Goal: Transaction & Acquisition: Obtain resource

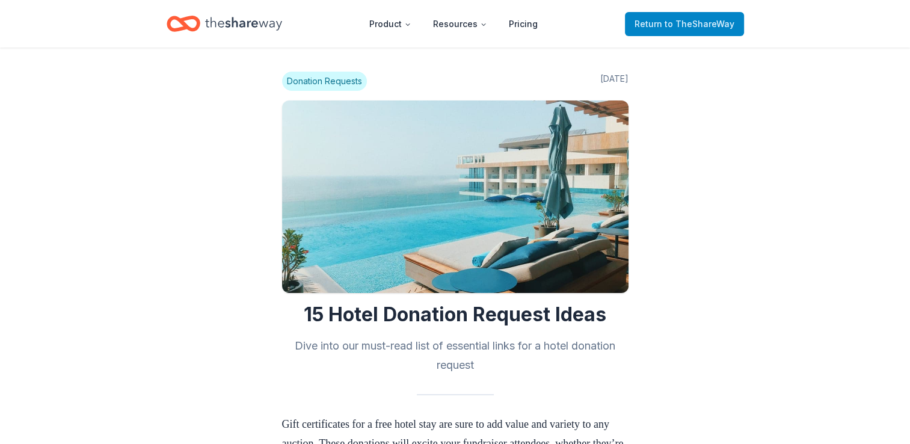
click at [672, 23] on span "to TheShareWay" at bounding box center [700, 24] width 70 height 10
click at [670, 22] on span "to TheShareWay" at bounding box center [700, 24] width 70 height 10
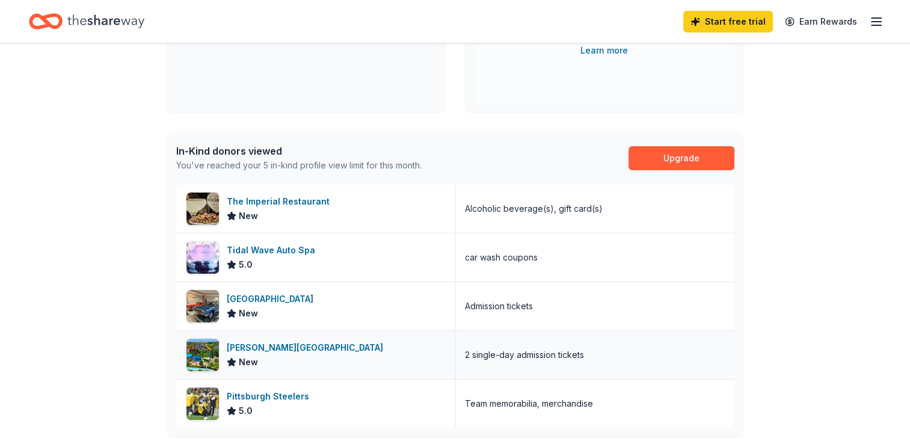
scroll to position [241, 0]
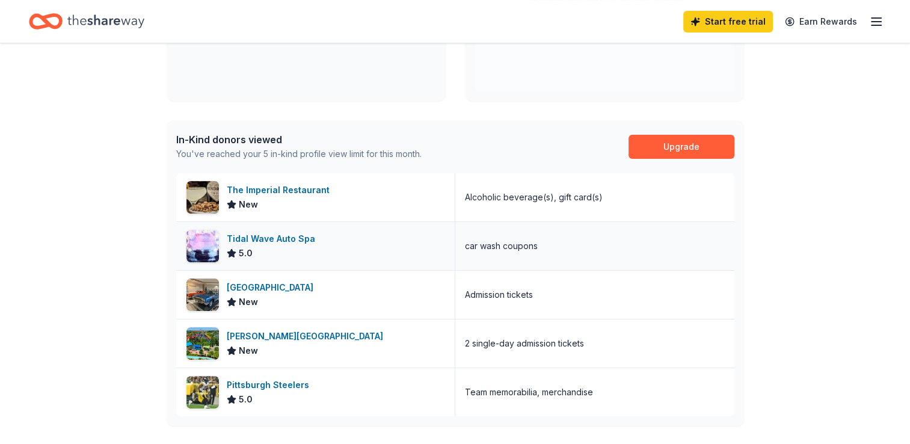
click at [274, 238] on div "Tidal Wave Auto Spa" at bounding box center [273, 239] width 93 height 14
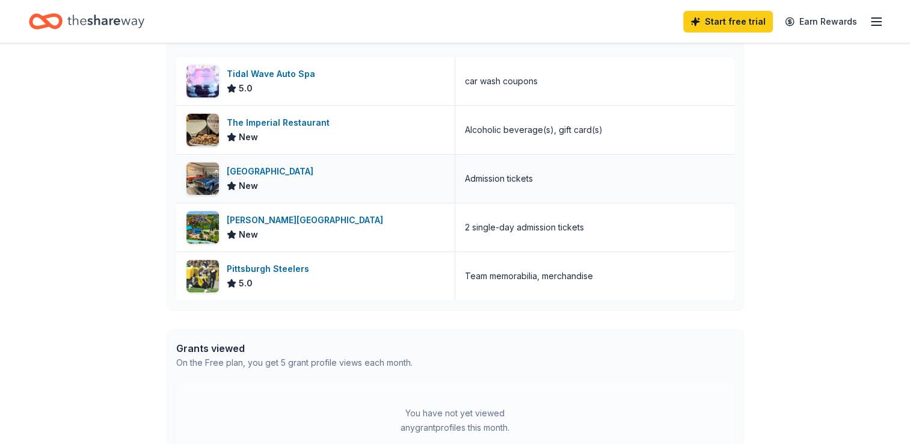
scroll to position [361, 0]
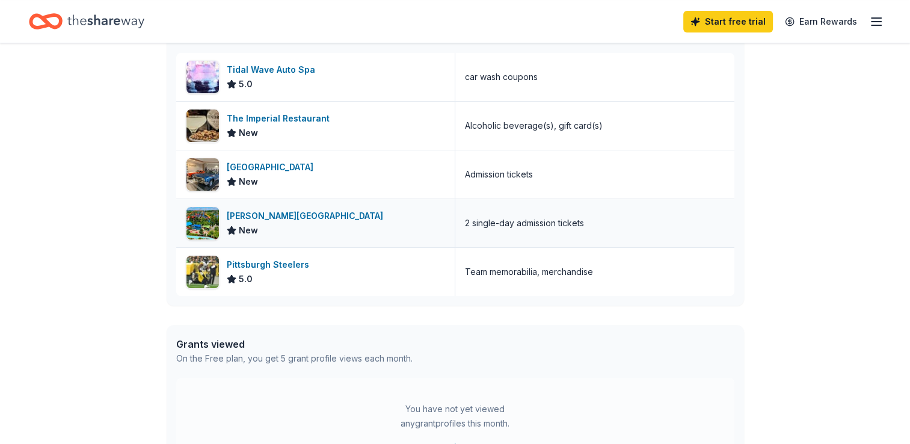
click at [342, 215] on div "[PERSON_NAME][GEOGRAPHIC_DATA]" at bounding box center [307, 216] width 161 height 14
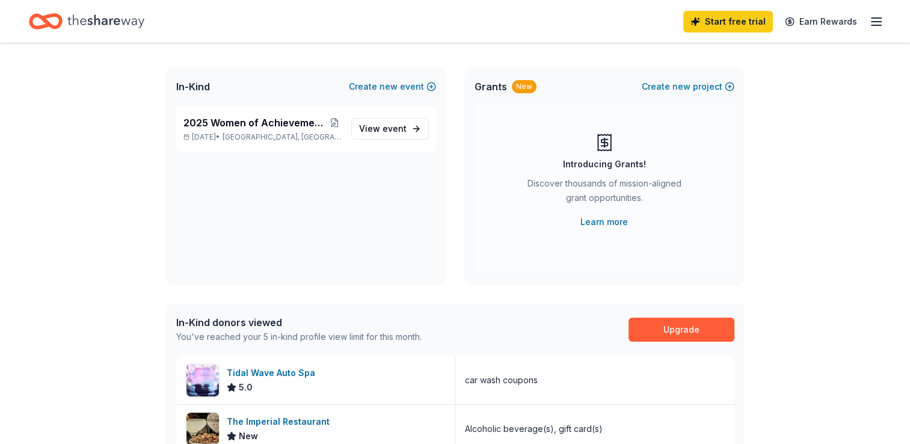
scroll to position [0, 0]
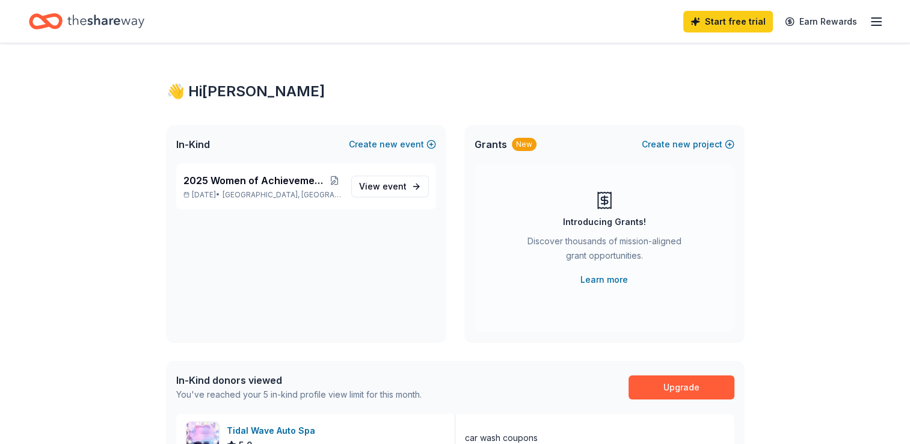
click at [877, 26] on icon "button" at bounding box center [876, 21] width 14 height 14
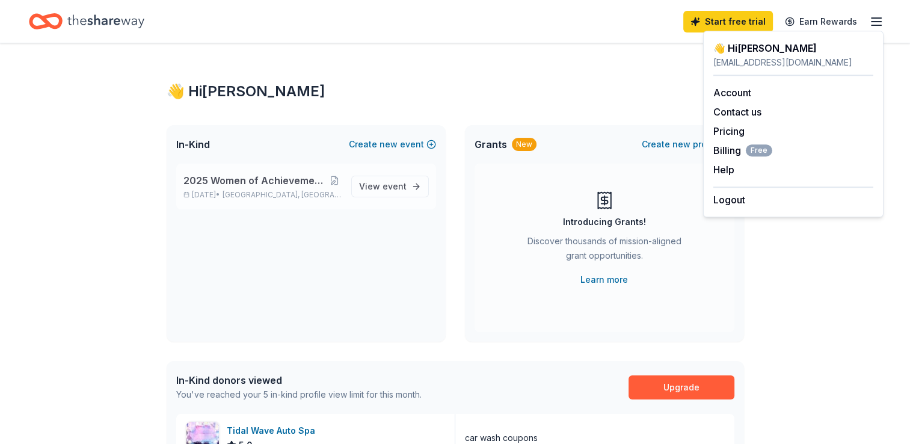
click at [294, 184] on span "2025 Women of Achievement Awards Silent Auction" at bounding box center [255, 180] width 144 height 14
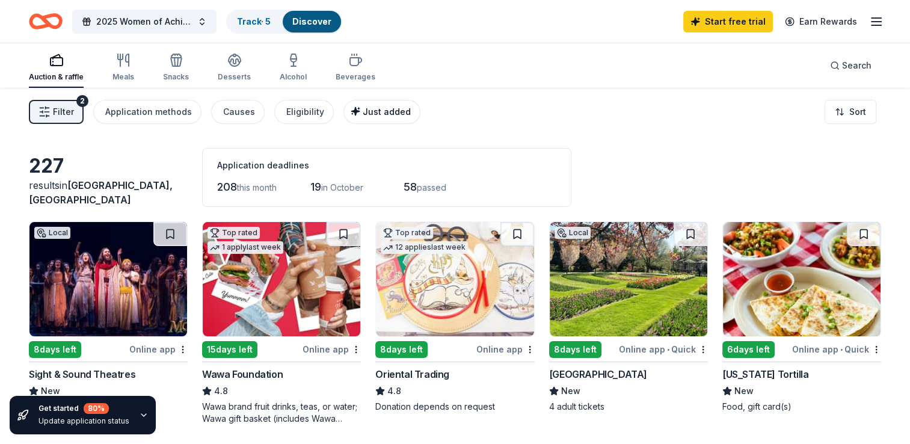
click at [374, 111] on span "Just added" at bounding box center [387, 111] width 48 height 10
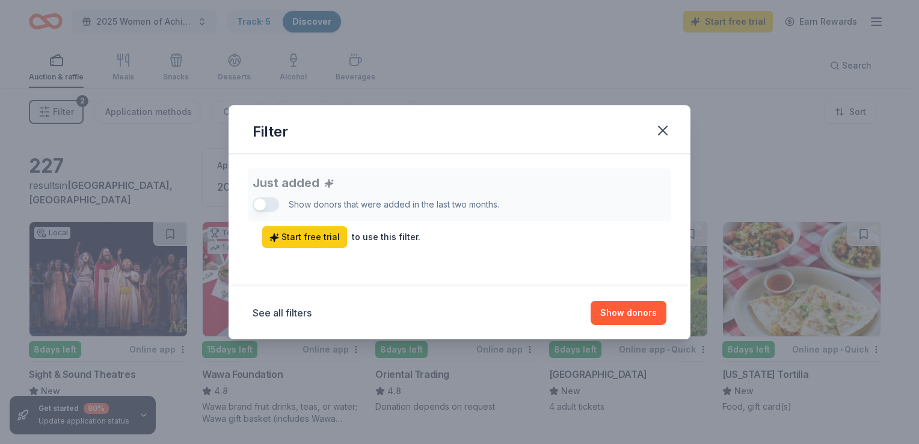
click at [257, 206] on div "Just added Show donors that were added in the last two months. Start free trial…" at bounding box center [460, 207] width 414 height 79
click at [618, 312] on button "Show donors" at bounding box center [629, 313] width 76 height 24
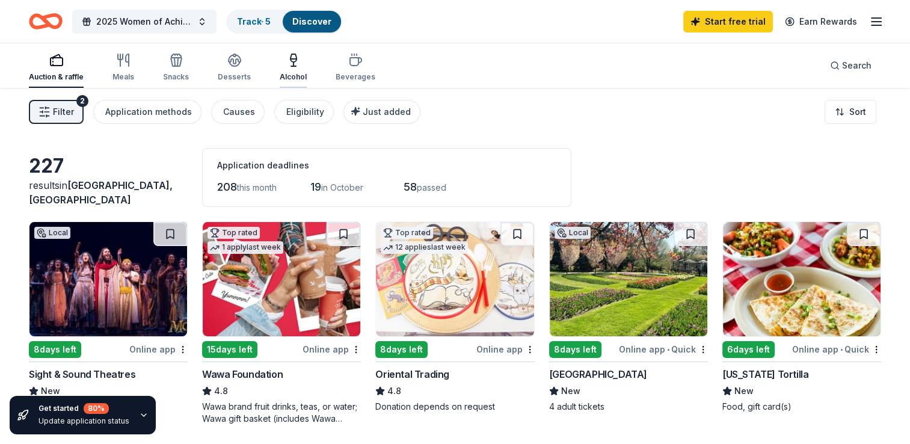
click at [286, 76] on div "Alcohol" at bounding box center [293, 77] width 27 height 10
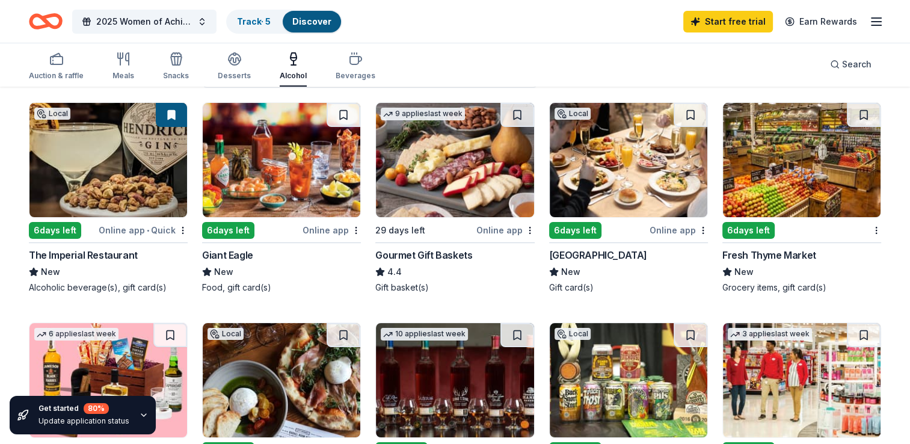
scroll to position [120, 0]
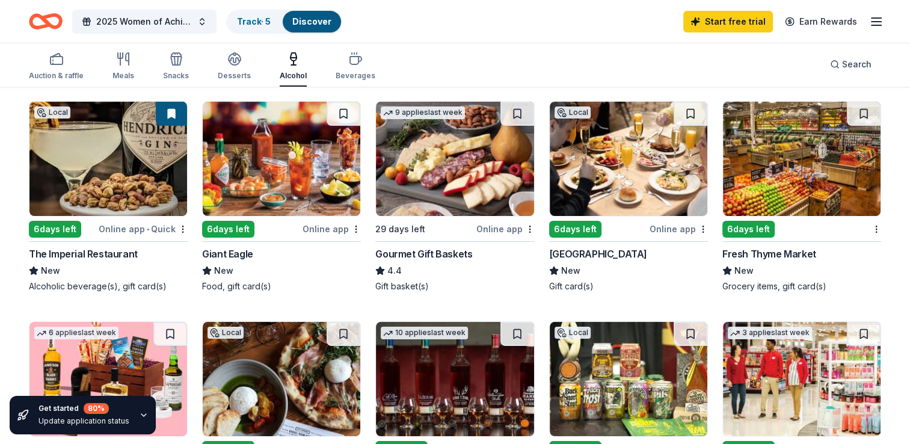
click at [457, 201] on img at bounding box center [455, 159] width 158 height 114
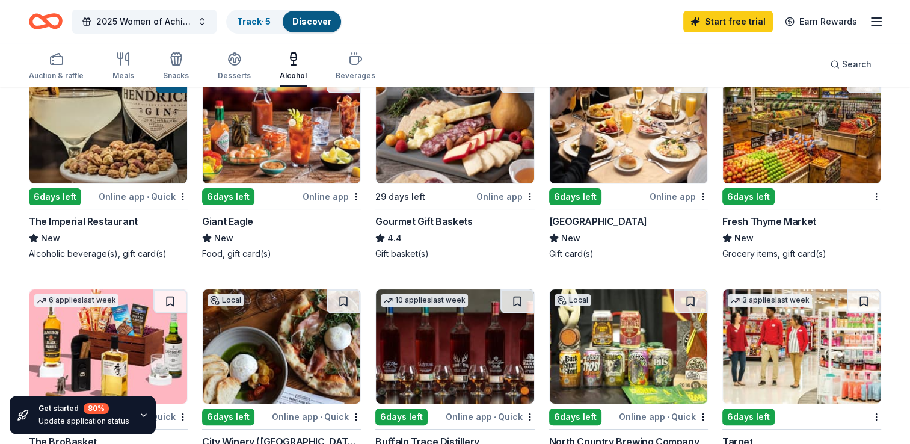
scroll to position [301, 0]
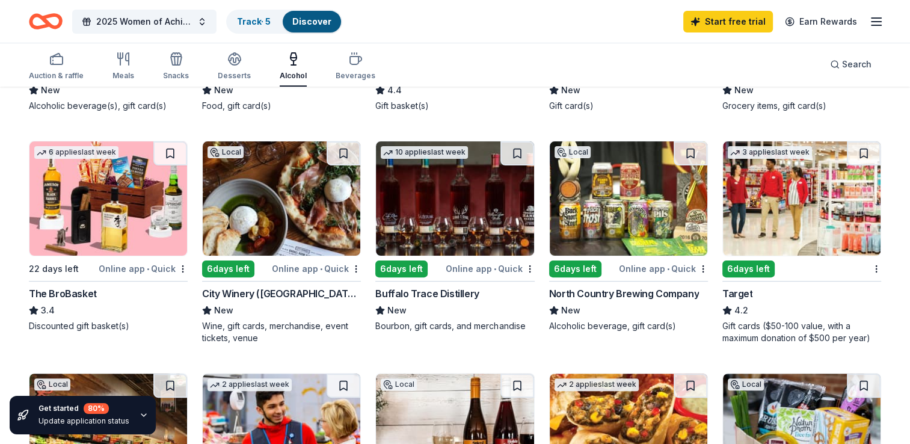
click at [285, 243] on img at bounding box center [282, 198] width 158 height 114
click at [791, 248] on img at bounding box center [802, 198] width 158 height 114
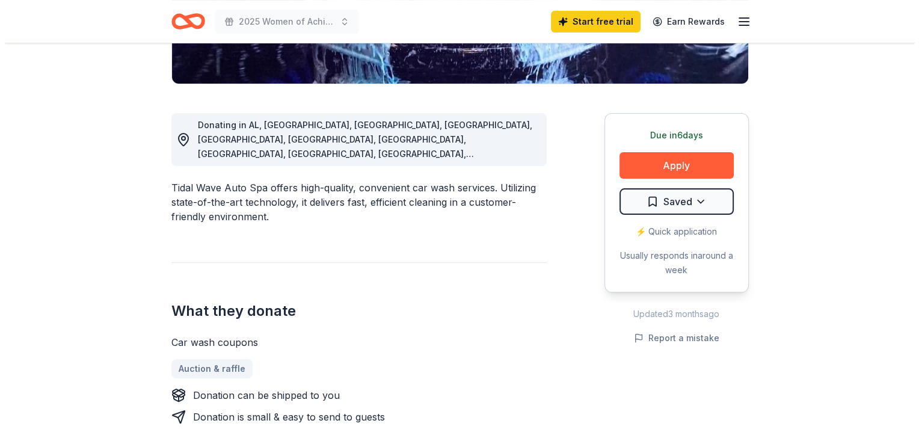
scroll to position [301, 0]
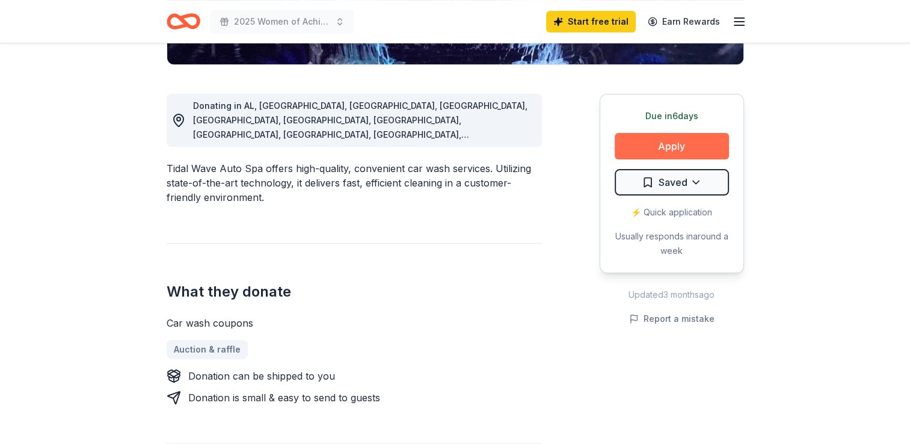
click at [666, 148] on button "Apply" at bounding box center [672, 146] width 114 height 26
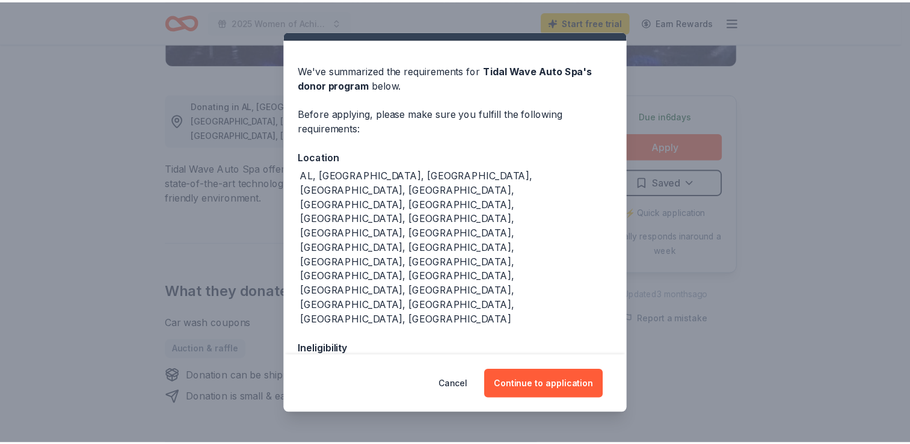
scroll to position [40, 0]
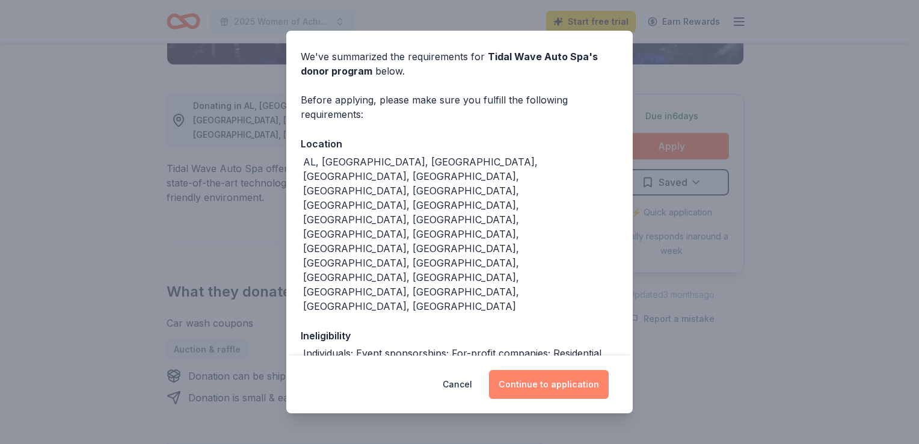
click at [550, 387] on button "Continue to application" at bounding box center [549, 384] width 120 height 29
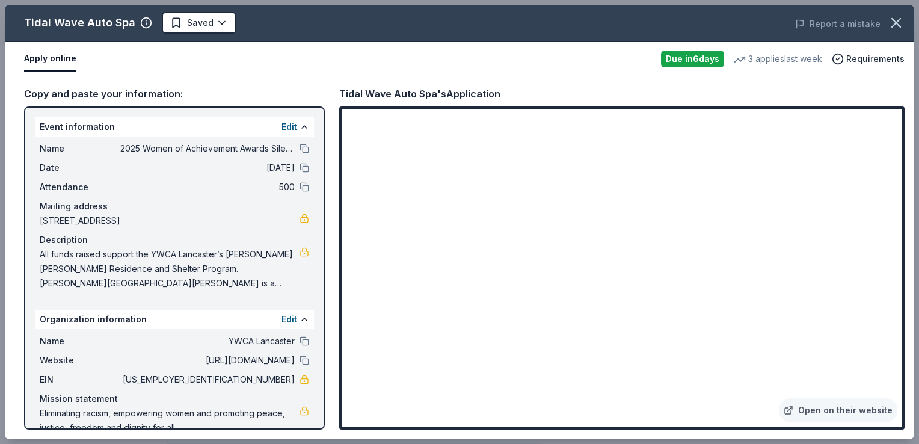
click at [905, 25] on button "button" at bounding box center [896, 23] width 26 height 26
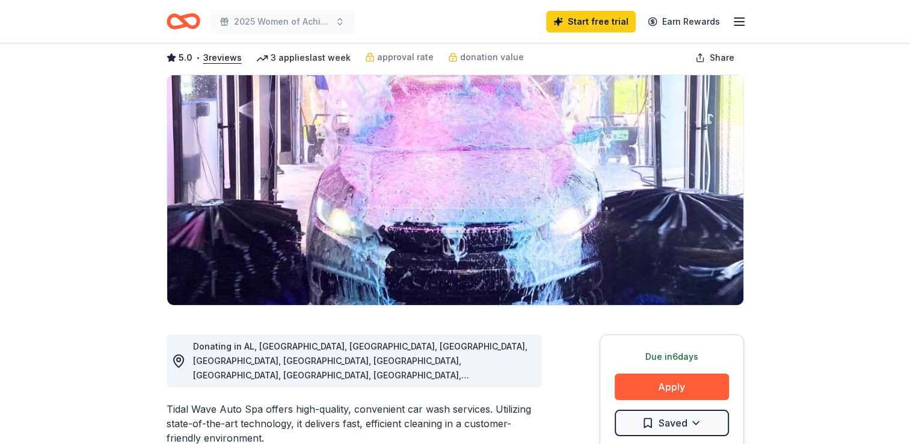
scroll to position [0, 0]
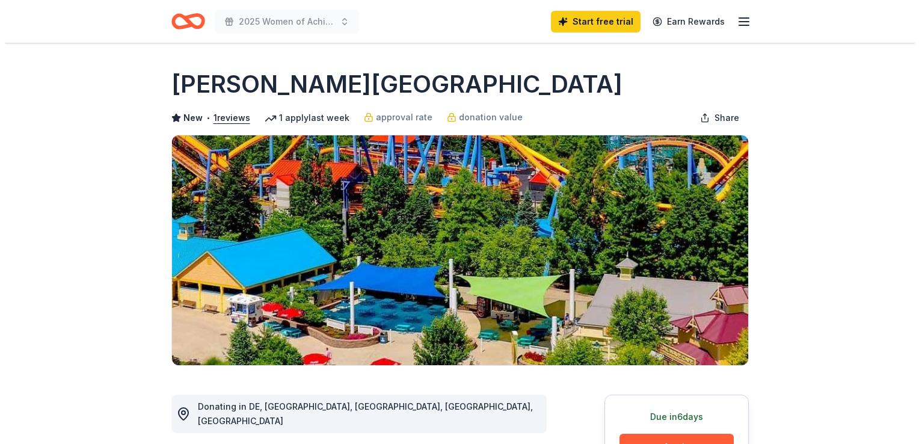
scroll to position [180, 0]
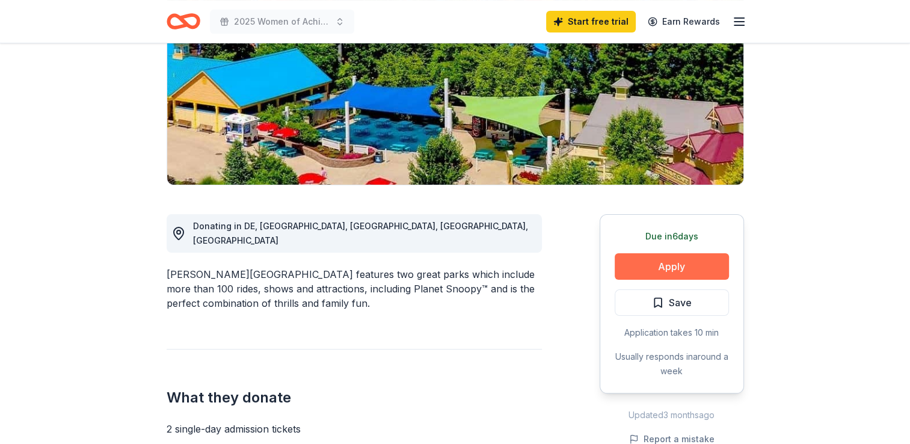
click at [657, 265] on button "Apply" at bounding box center [672, 266] width 114 height 26
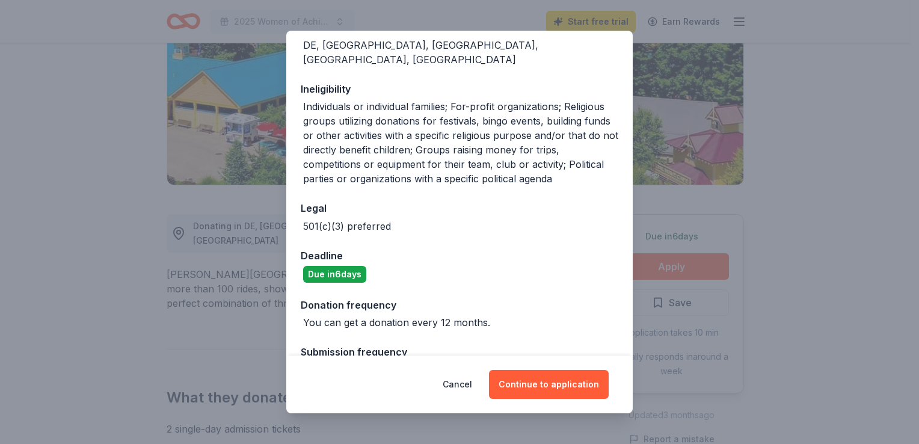
scroll to position [177, 0]
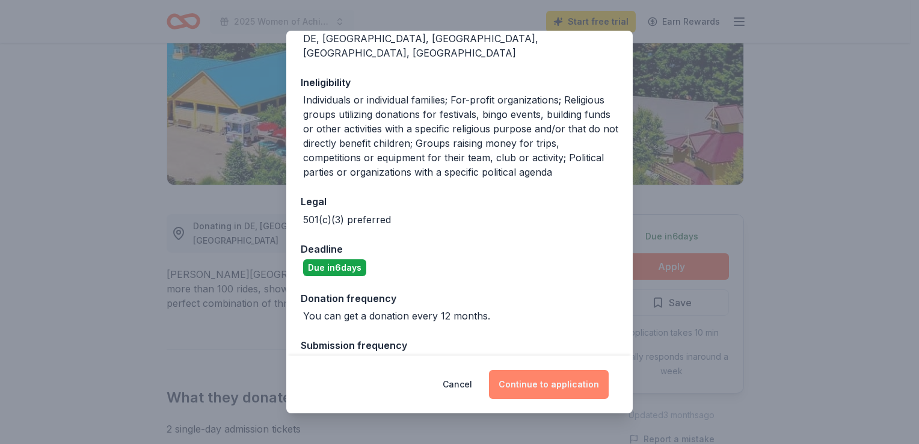
click at [562, 377] on button "Continue to application" at bounding box center [549, 384] width 120 height 29
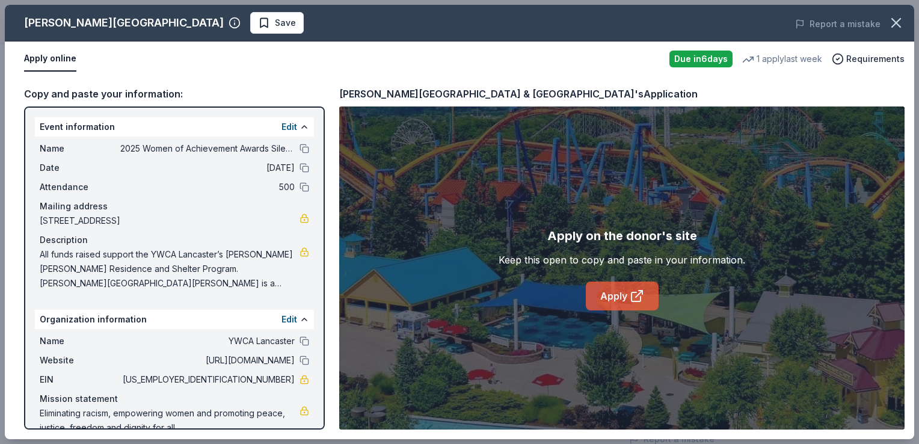
click at [606, 291] on link "Apply" at bounding box center [622, 296] width 73 height 29
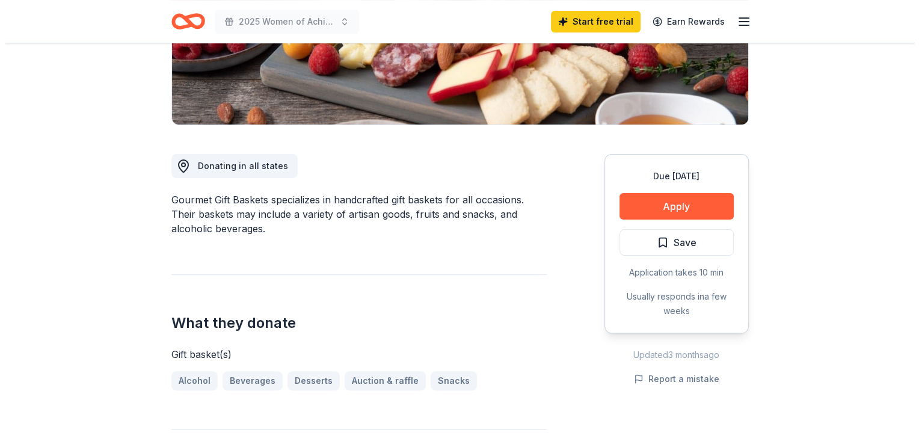
scroll to position [241, 0]
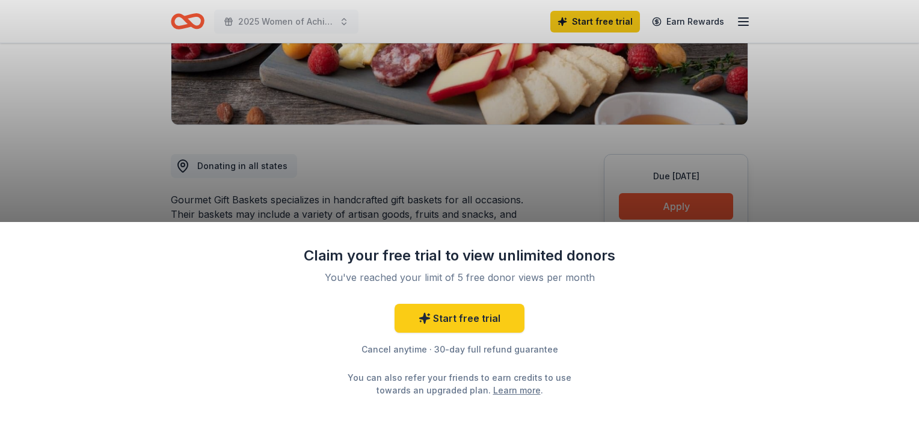
drag, startPoint x: 798, startPoint y: 165, endPoint x: 784, endPoint y: 165, distance: 13.2
click at [791, 165] on div "Claim your free trial to view unlimited donors You've reached your limit of 5 f…" at bounding box center [459, 222] width 919 height 444
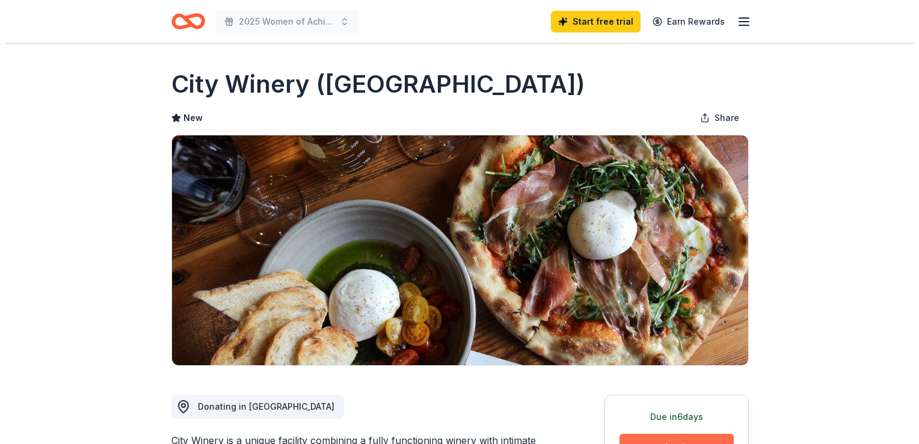
scroll to position [180, 0]
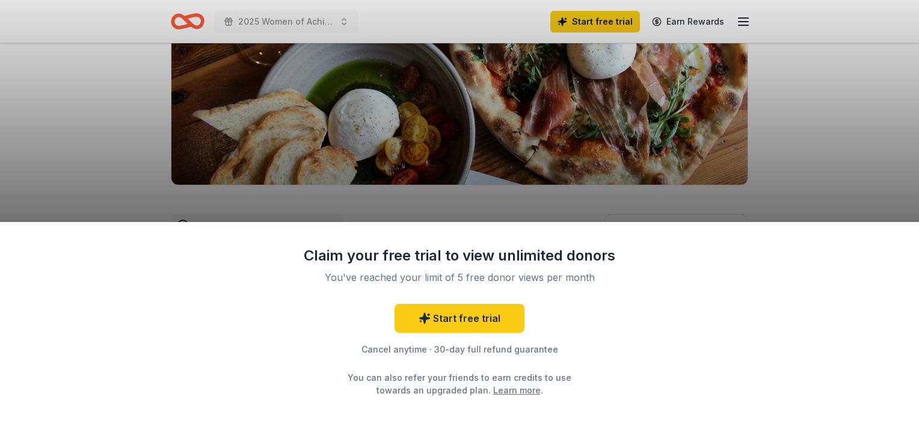
click at [662, 183] on div "Claim your free trial to view unlimited donors You've reached your limit of 5 f…" at bounding box center [459, 222] width 919 height 444
drag, startPoint x: 614, startPoint y: 282, endPoint x: 590, endPoint y: 238, distance: 50.1
click at [590, 238] on div "Claim your free trial to view unlimited donors You've reached your limit of 5 f…" at bounding box center [459, 333] width 919 height 222
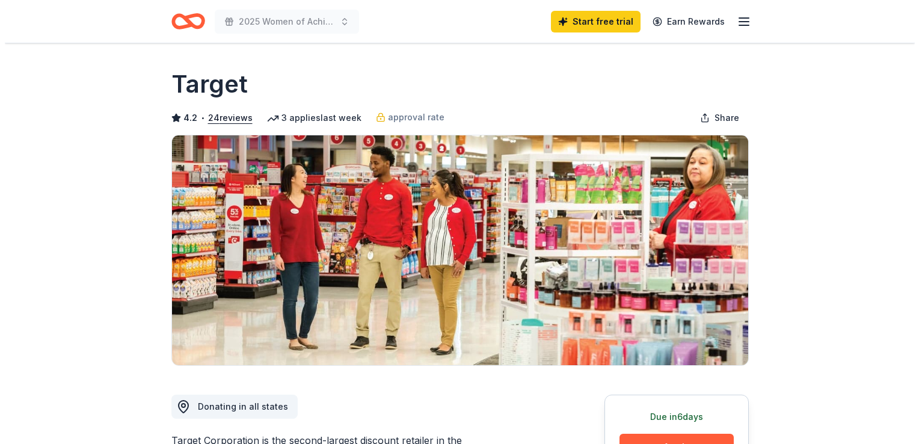
scroll to position [180, 0]
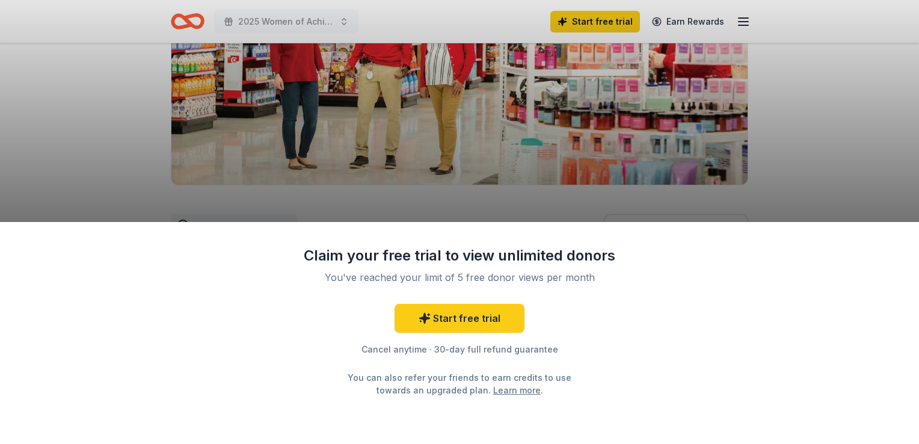
drag, startPoint x: 672, startPoint y: 160, endPoint x: 746, endPoint y: 16, distance: 162.5
click at [673, 159] on div "Claim your free trial to view unlimited donors You've reached your limit of 5 f…" at bounding box center [459, 222] width 919 height 444
